Goal: Check status

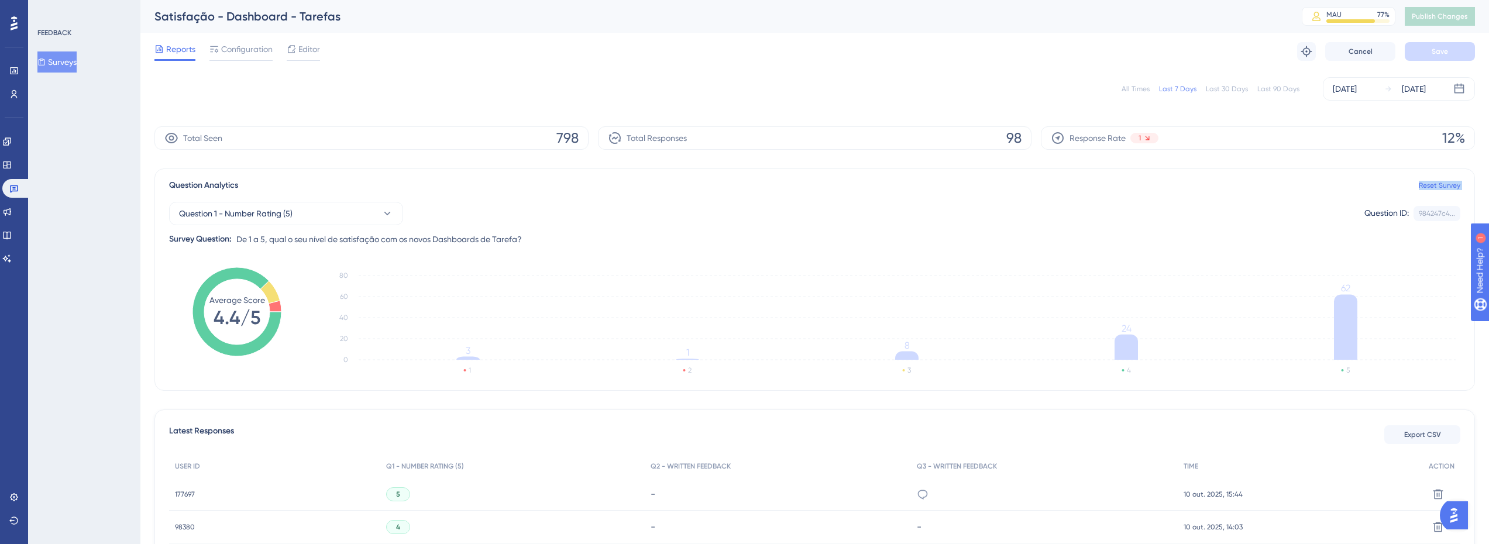
drag, startPoint x: 906, startPoint y: 204, endPoint x: 998, endPoint y: 183, distance: 93.8
click at [998, 183] on div "Question Analytics Reset Survey Question 1 - Number Rating (5) Question ID: 984…" at bounding box center [814, 280] width 1321 height 222
